Goal: Task Accomplishment & Management: Manage account settings

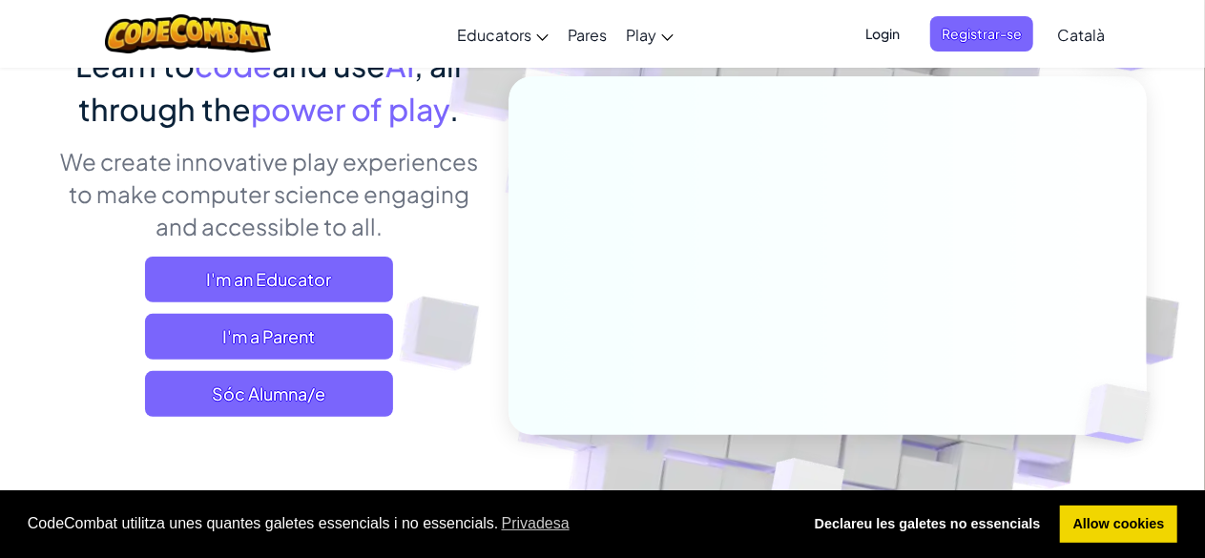
scroll to position [196, 0]
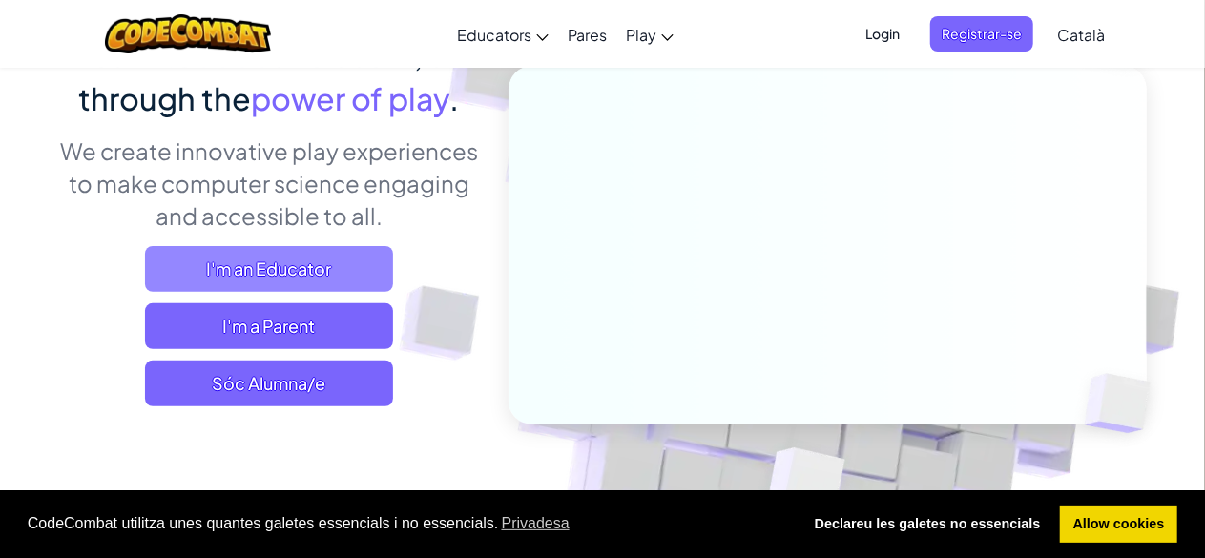
click at [176, 264] on span "I'm an Educator" at bounding box center [269, 269] width 248 height 46
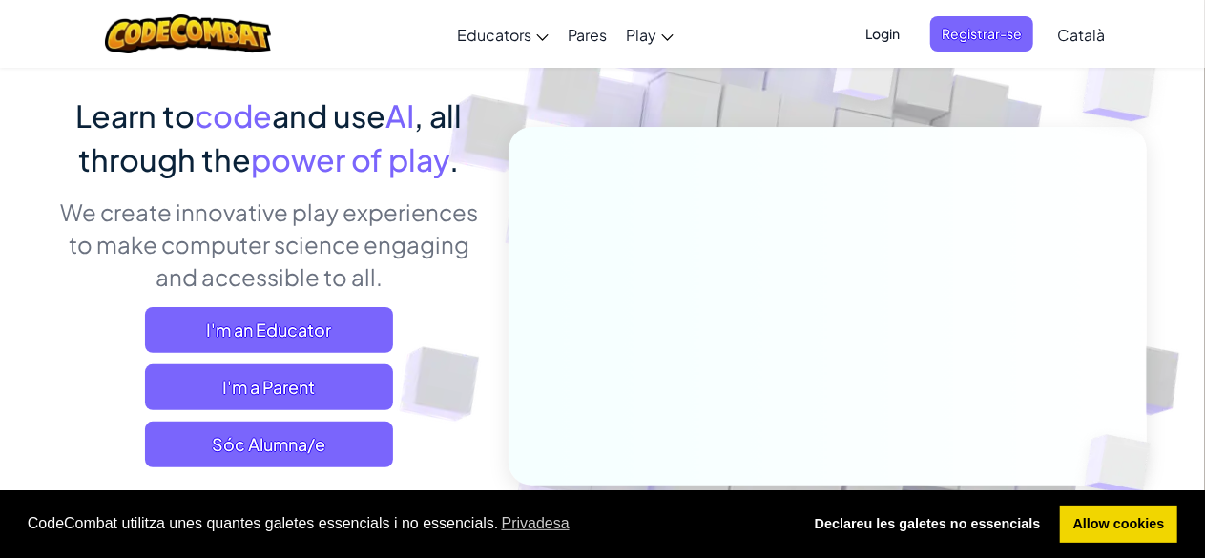
scroll to position [153, 0]
